Goal: Browse casually: Explore the website without a specific task or goal

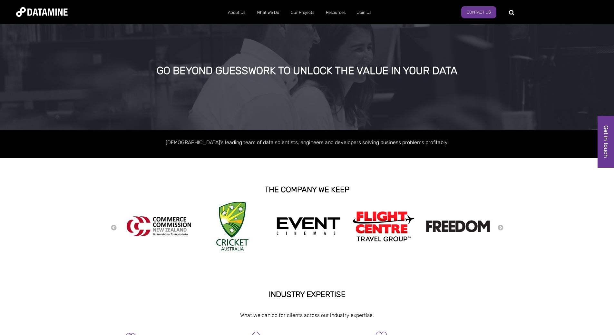
scroll to position [6, 0]
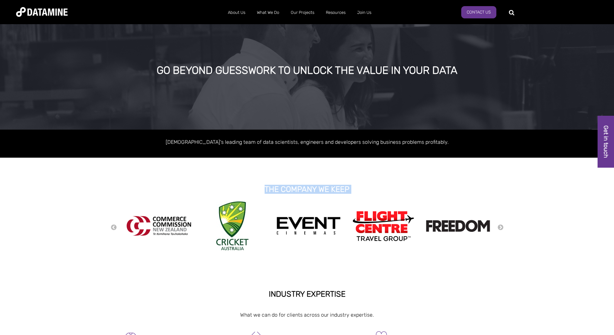
drag, startPoint x: 264, startPoint y: 187, endPoint x: 347, endPoint y: 212, distance: 87.3
click at [347, 212] on span "GO BEYOND GUESSWORK TO UNLOCK THE VALUE IN YOUR DATA Australasia's leading team…" at bounding box center [307, 329] width 614 height 627
click at [500, 228] on button "Next" at bounding box center [500, 227] width 6 height 7
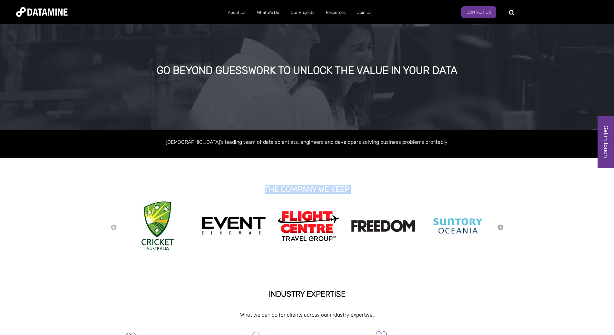
click at [500, 228] on button "Next" at bounding box center [500, 227] width 6 height 7
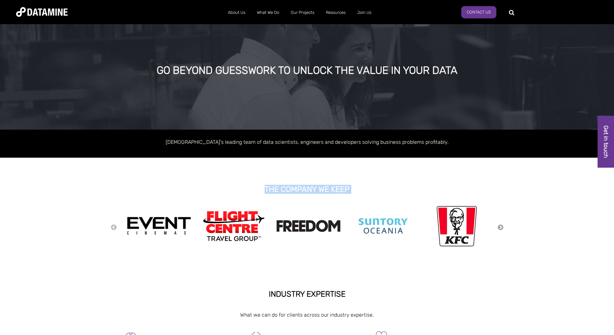
click at [500, 228] on button "Next" at bounding box center [500, 227] width 6 height 7
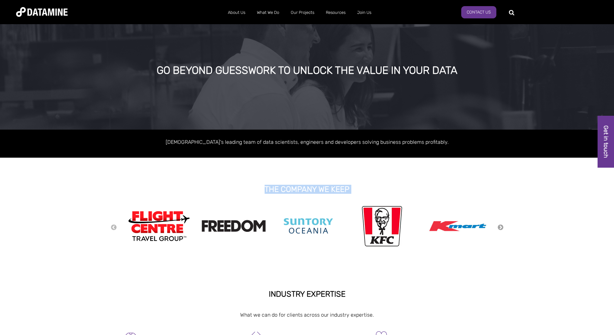
click at [500, 228] on button "Next" at bounding box center [500, 227] width 6 height 7
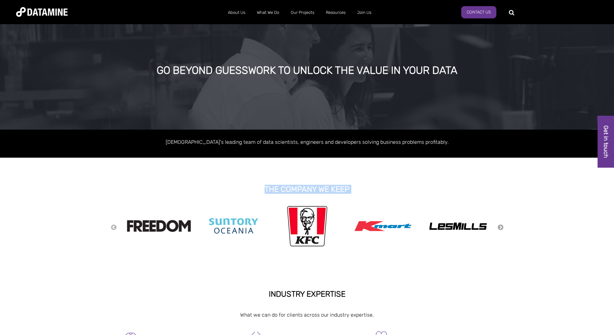
click at [500, 228] on button "Next" at bounding box center [500, 227] width 6 height 7
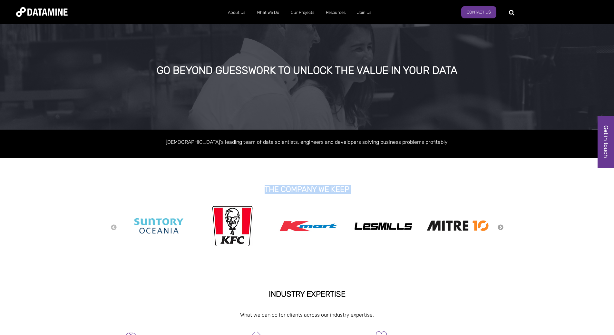
click at [500, 228] on button "Next" at bounding box center [500, 227] width 6 height 7
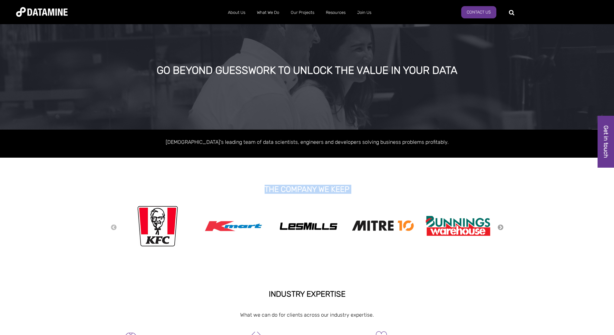
click at [500, 227] on button "Next" at bounding box center [500, 227] width 6 height 7
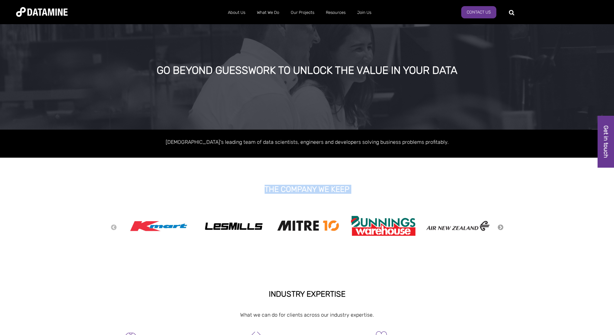
click at [499, 227] on button "Next" at bounding box center [500, 227] width 6 height 7
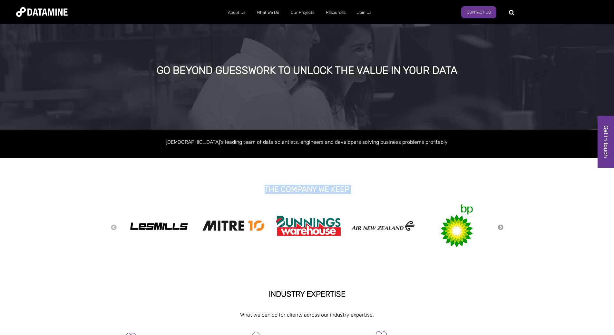
click at [499, 227] on button "Next" at bounding box center [500, 227] width 6 height 7
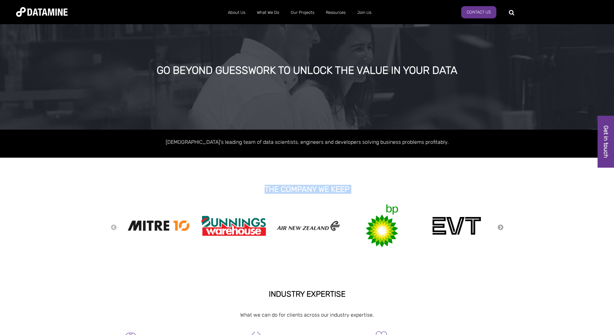
click at [499, 227] on button "Next" at bounding box center [500, 227] width 6 height 7
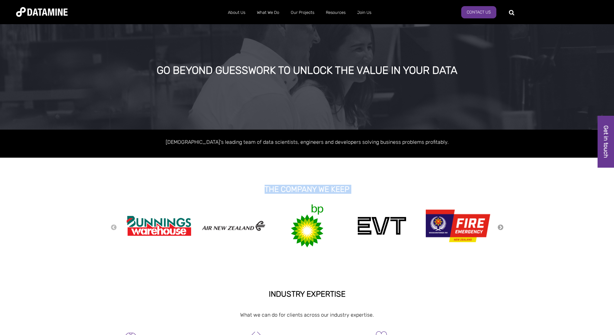
click at [499, 227] on button "Next" at bounding box center [500, 227] width 6 height 7
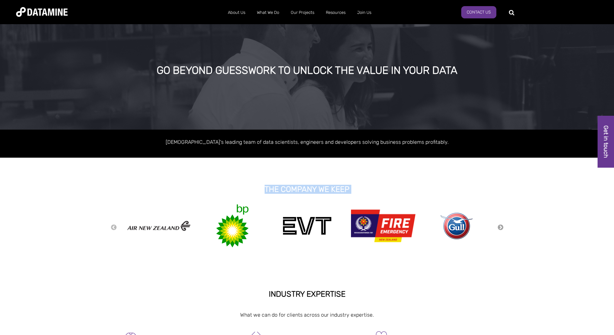
click at [499, 227] on button "Next" at bounding box center [500, 227] width 6 height 7
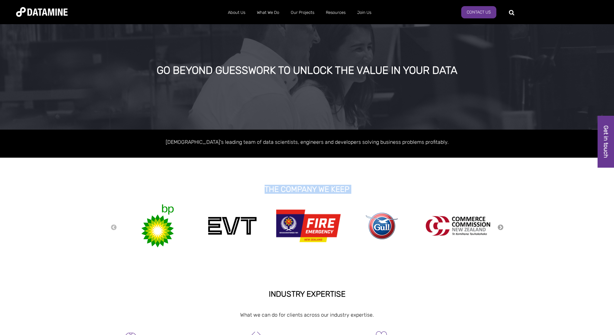
click at [499, 226] on button "Next" at bounding box center [500, 227] width 6 height 7
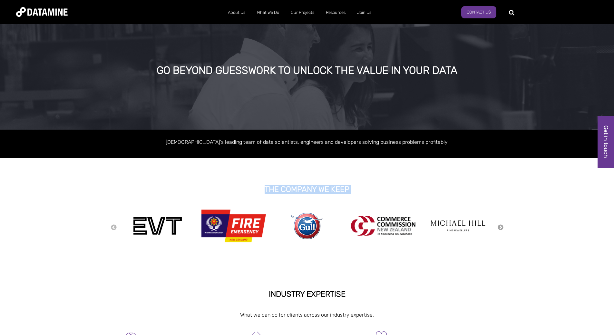
click at [499, 226] on button "Next" at bounding box center [500, 227] width 6 height 7
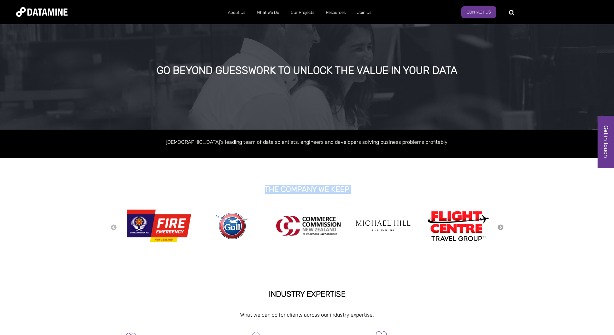
click at [499, 226] on button "Next" at bounding box center [500, 227] width 6 height 7
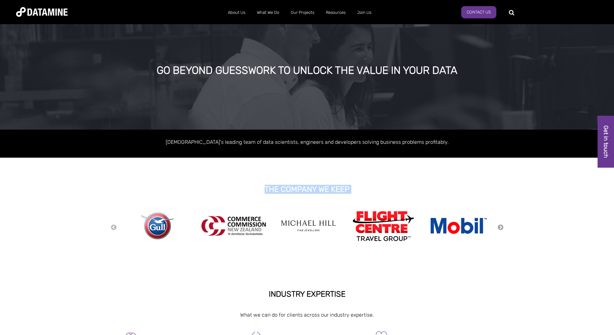
click at [499, 226] on button "Next" at bounding box center [500, 227] width 6 height 7
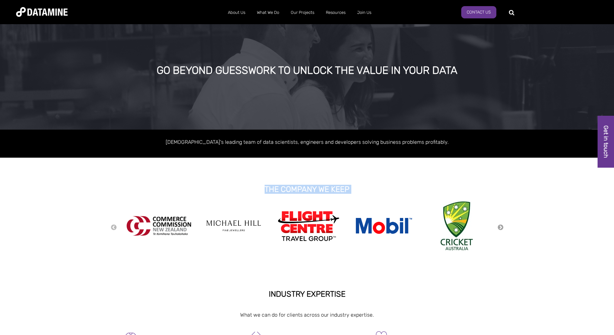
click at [499, 226] on button "Next" at bounding box center [500, 227] width 6 height 7
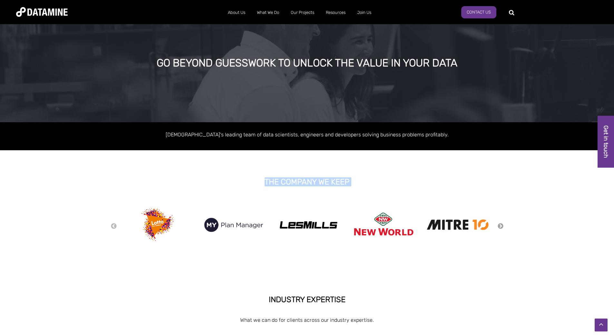
scroll to position [0, 0]
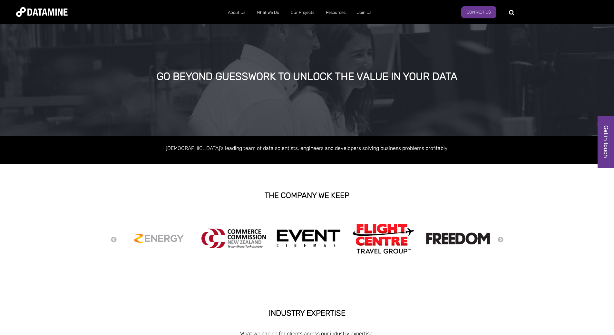
click at [312, 78] on div "GO BEYOND GUESSWORK TO UNLOCK THE VALUE IN YOUR DATA" at bounding box center [307, 77] width 475 height 12
